Goal: Task Accomplishment & Management: Manage account settings

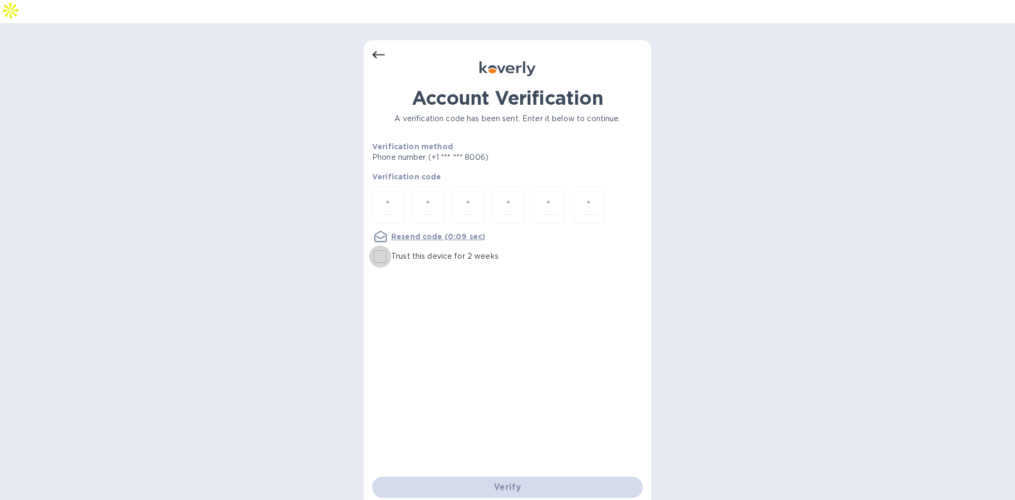
drag, startPoint x: 532, startPoint y: 232, endPoint x: 379, endPoint y: 235, distance: 153.3
click at [379, 245] on input "Trust this device for 2 weeks" at bounding box center [380, 256] width 22 height 22
checkbox input "true"
click at [391, 195] on input "number" at bounding box center [388, 205] width 14 height 20
paste input "9"
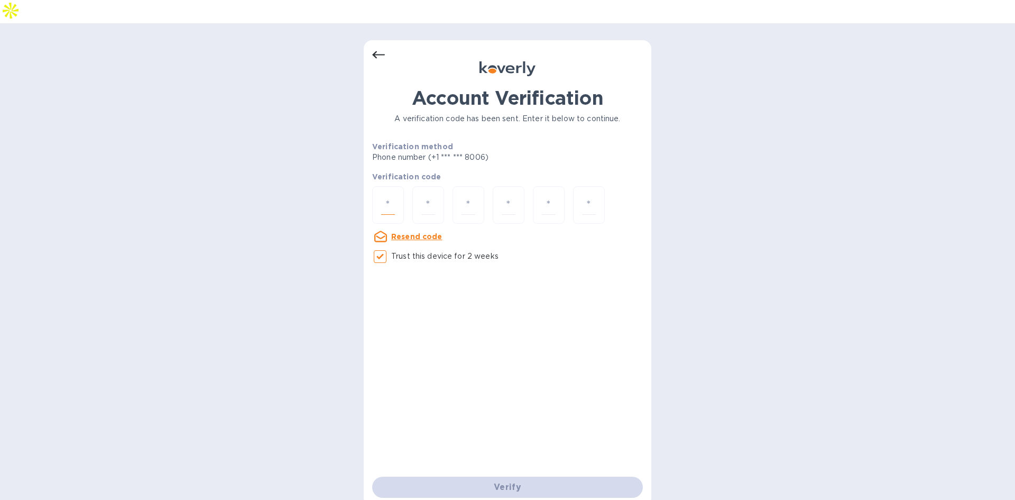
type input "9"
type input "3"
type input "9"
type input "1"
type input "3"
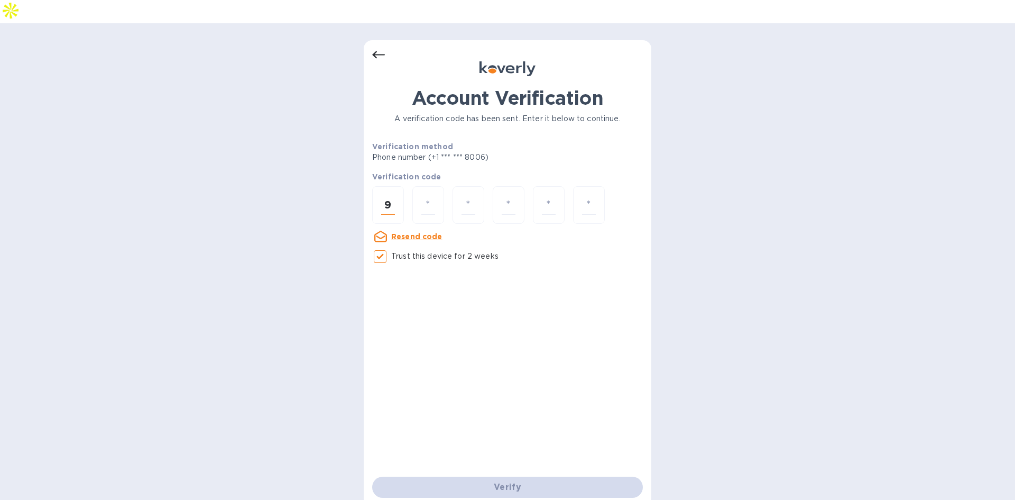
type input "5"
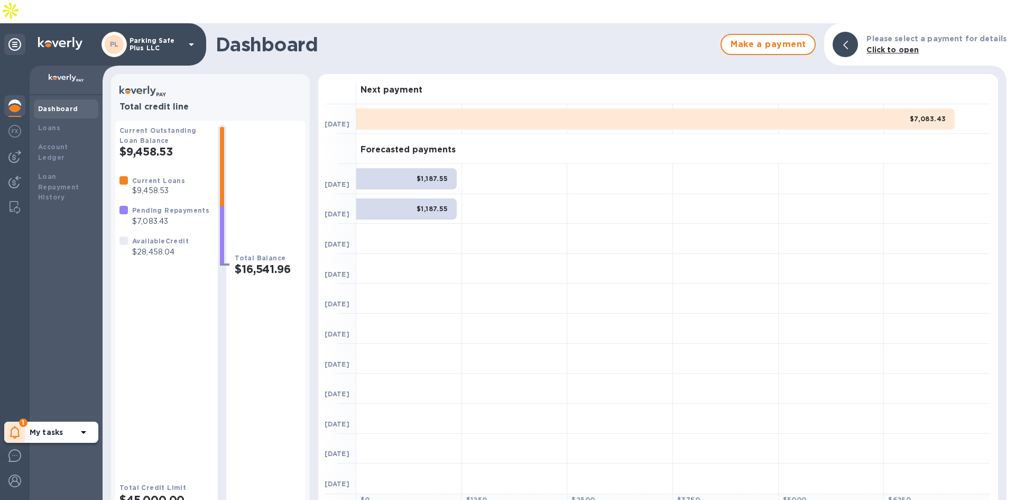
click at [5, 421] on div "1" at bounding box center [14, 431] width 21 height 21
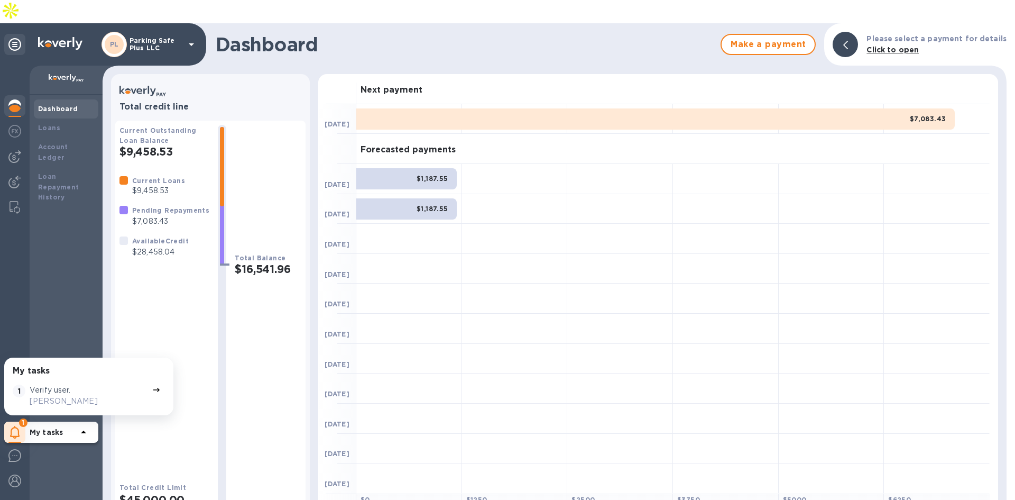
click at [72, 384] on div "Verify user. Malka Kraus" at bounding box center [89, 395] width 118 height 22
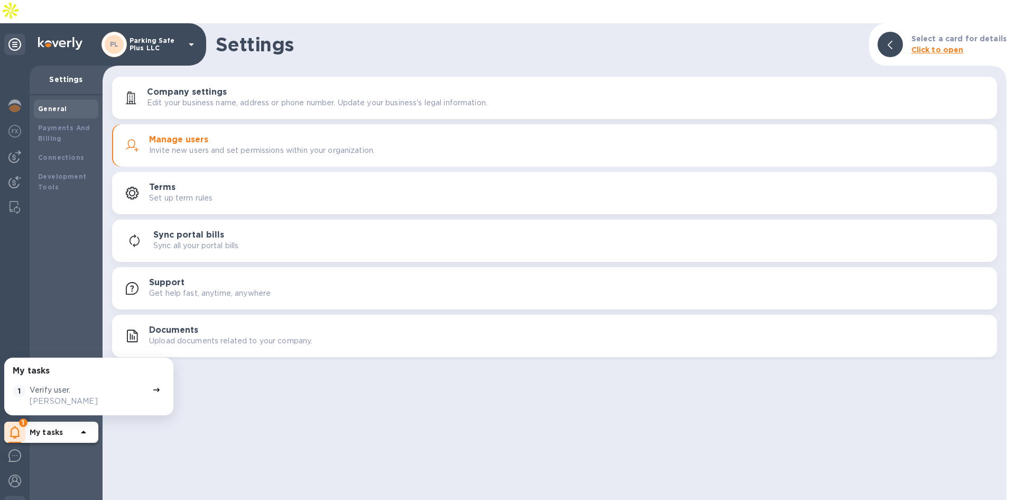
click at [152, 385] on icon at bounding box center [156, 389] width 8 height 8
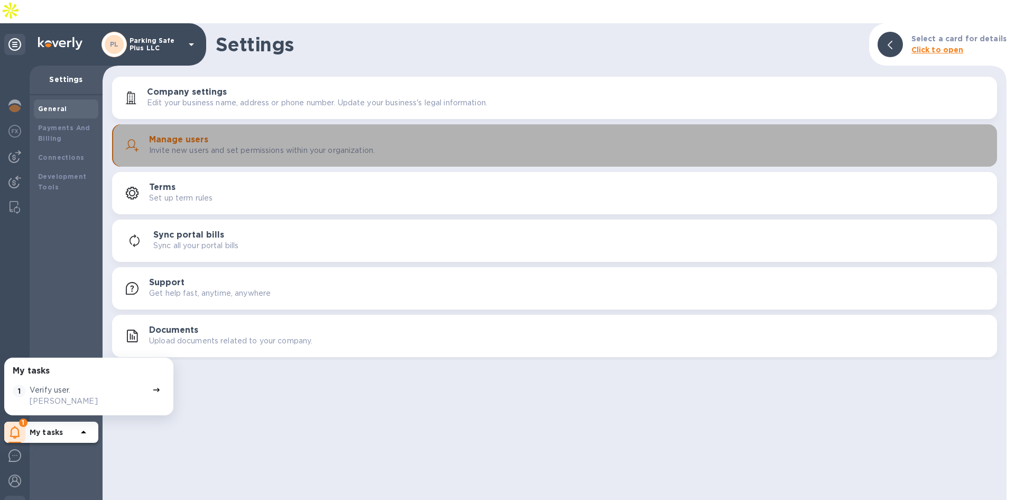
click at [242, 124] on button "Manage users Invite new users and set permissions within your organization." at bounding box center [554, 145] width 885 height 42
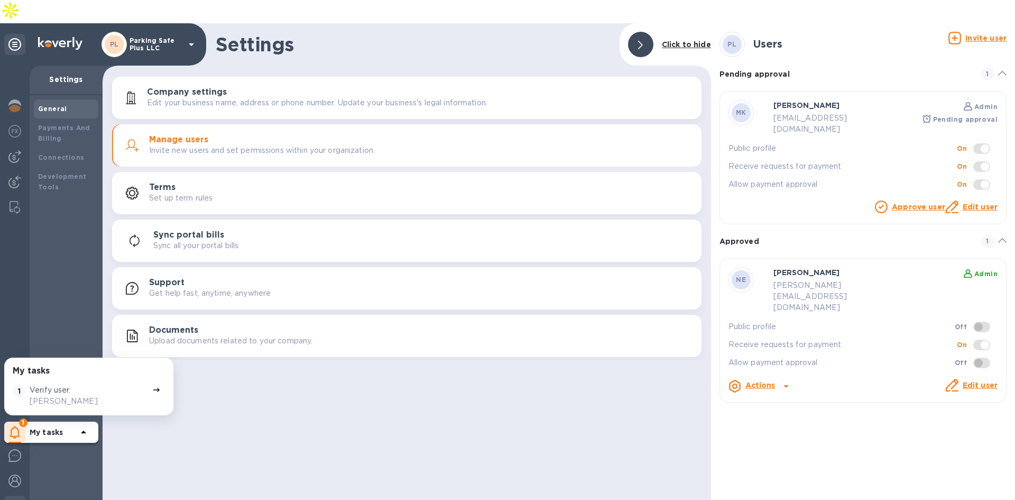
click at [928, 202] on link "Approve user" at bounding box center [918, 206] width 53 height 8
